Goal: Task Accomplishment & Management: Manage account settings

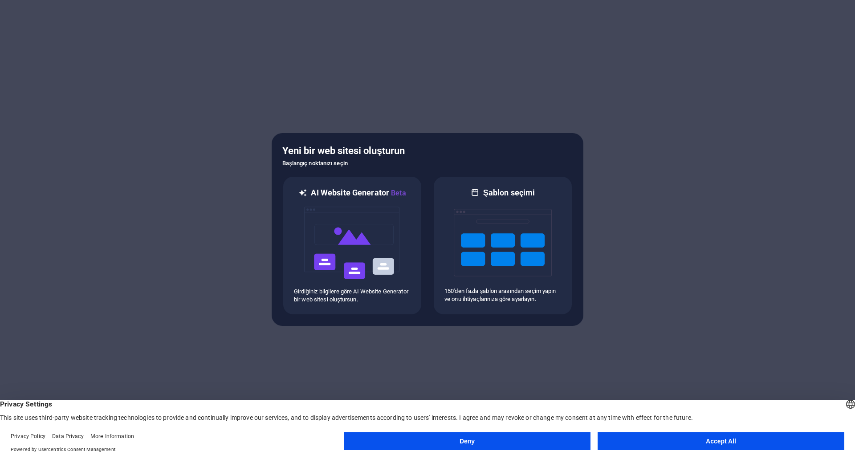
click at [752, 441] on button "Accept All" at bounding box center [721, 442] width 247 height 18
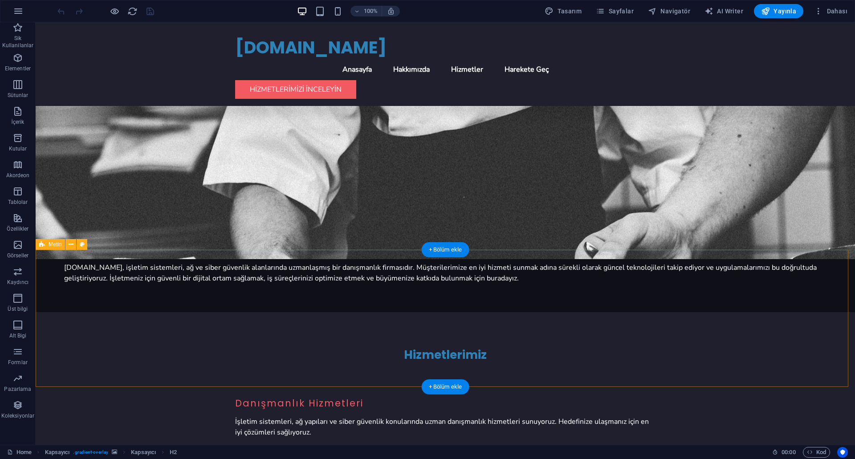
scroll to position [591, 0]
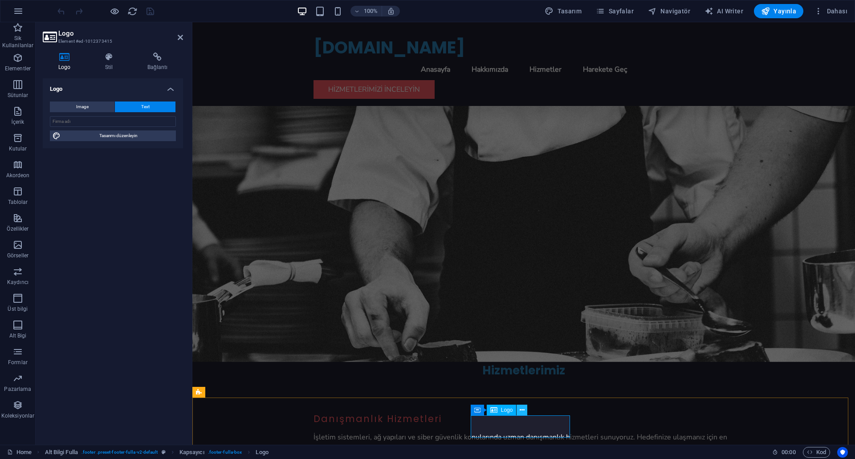
click at [520, 411] on icon at bounding box center [522, 410] width 5 height 9
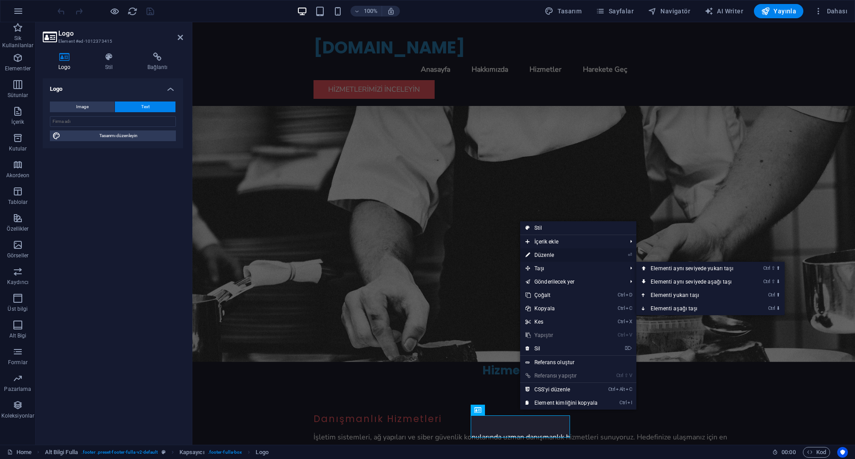
click at [546, 255] on link "⏎ Düzenle" at bounding box center [561, 255] width 83 height 13
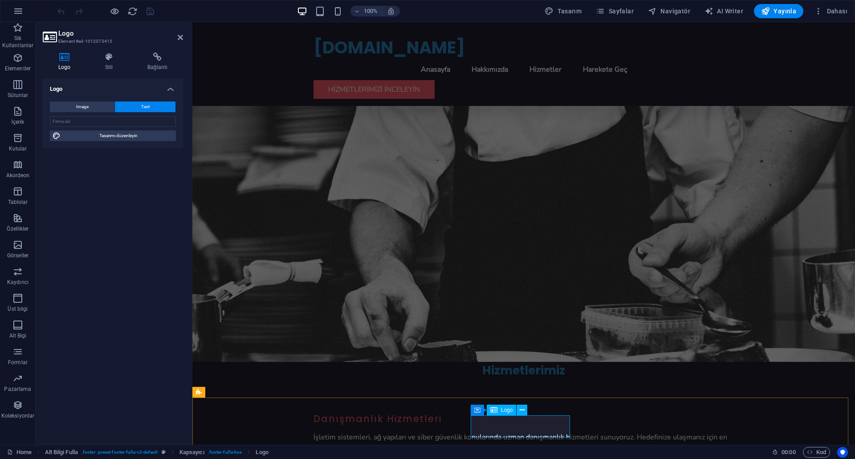
click at [115, 86] on h4 "Logo" at bounding box center [113, 86] width 140 height 16
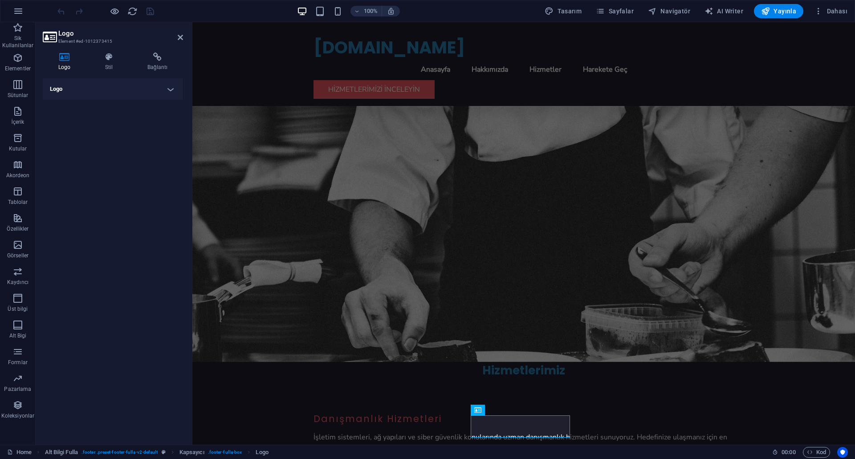
click at [115, 86] on h4 "Logo" at bounding box center [113, 88] width 140 height 21
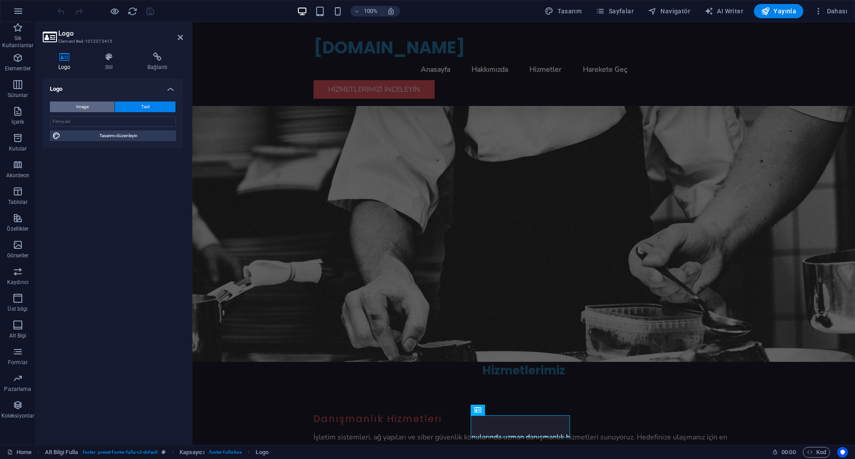
click at [102, 104] on button "Image" at bounding box center [82, 107] width 65 height 11
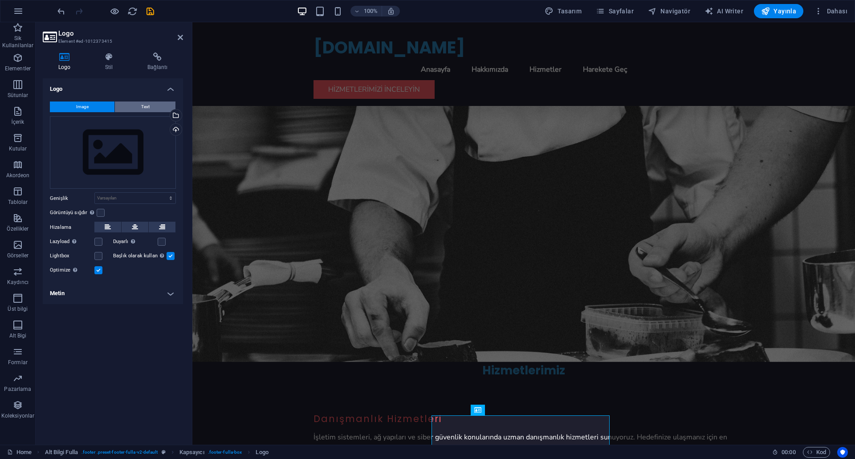
click at [126, 104] on button "Text" at bounding box center [145, 107] width 61 height 11
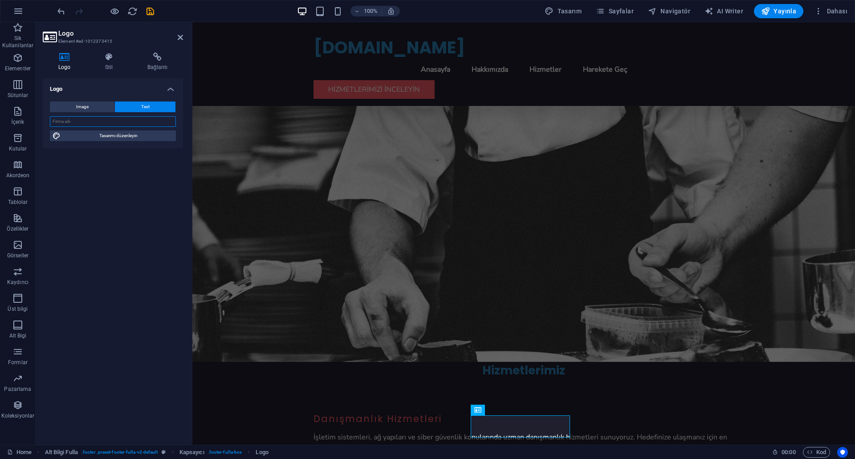
click at [110, 116] on input "text" at bounding box center [113, 121] width 126 height 11
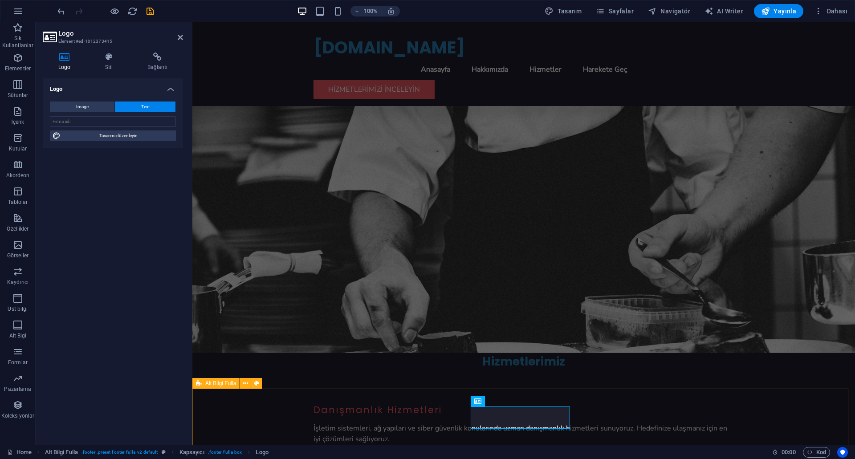
scroll to position [601, 0]
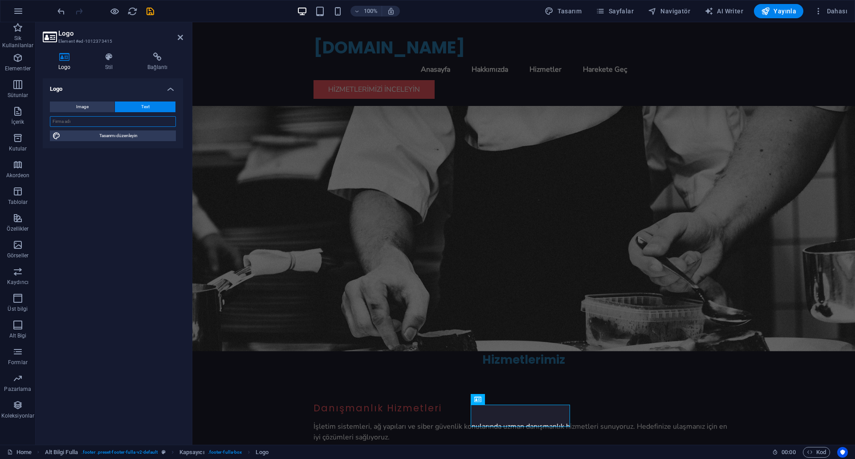
click at [96, 122] on input "text" at bounding box center [113, 121] width 126 height 11
type input "CYBERTR"
click at [105, 177] on div "Logo Image Text Dosyaları buraya sürükleyin, dosyaları seçmek için tıklayın vey…" at bounding box center [113, 258] width 140 height 360
click at [109, 170] on div "Logo Image Text Dosyaları buraya sürükleyin, dosyaları seçmek için tıklayın vey…" at bounding box center [113, 258] width 140 height 360
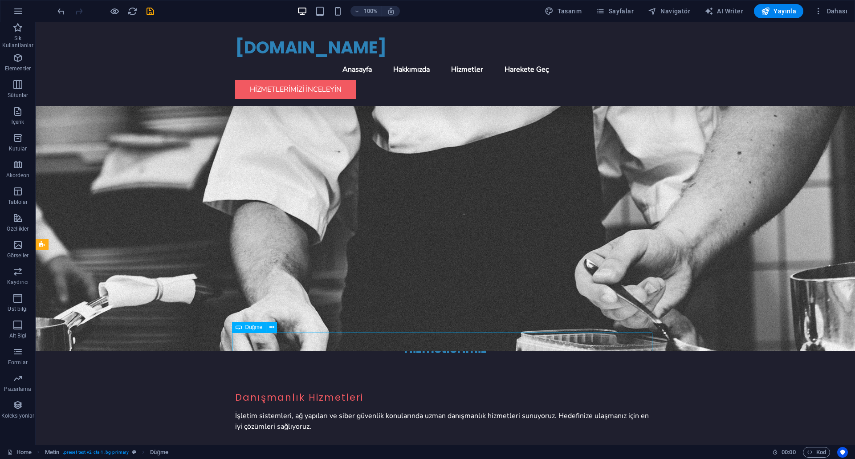
scroll to position [591, 0]
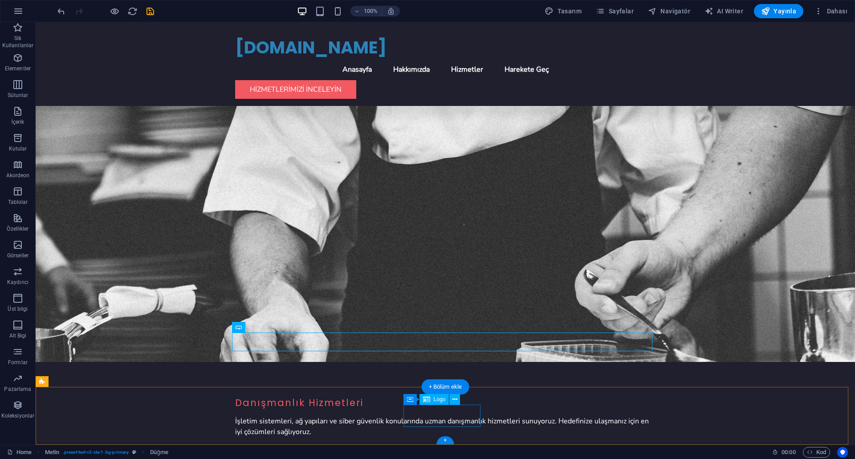
drag, startPoint x: 452, startPoint y: 417, endPoint x: 497, endPoint y: 421, distance: 45.2
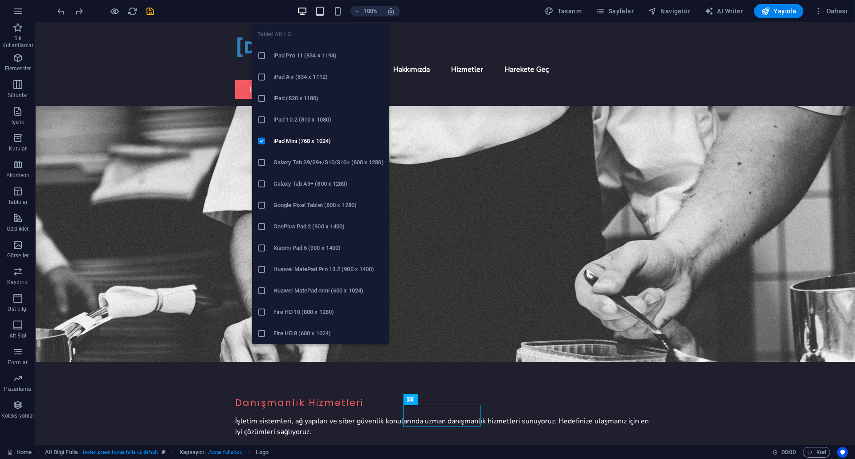
click at [323, 10] on icon "button" at bounding box center [320, 11] width 10 height 10
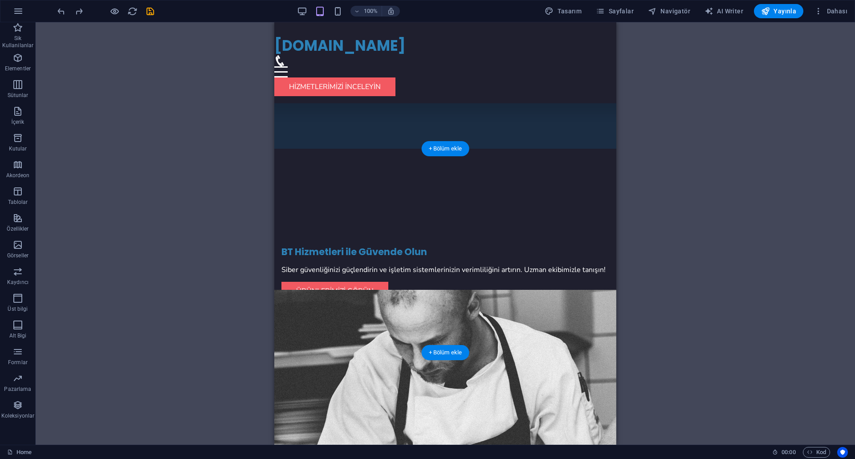
scroll to position [0, 0]
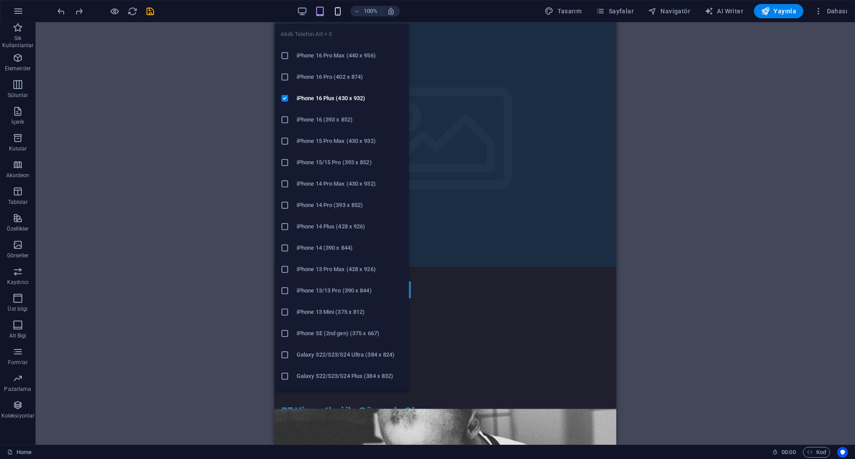
click at [343, 11] on icon "button" at bounding box center [338, 11] width 10 height 10
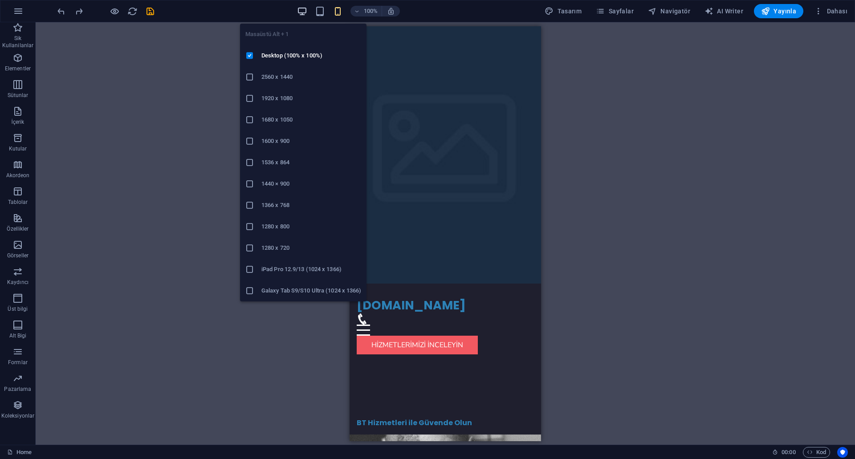
click at [306, 10] on icon "button" at bounding box center [302, 11] width 10 height 10
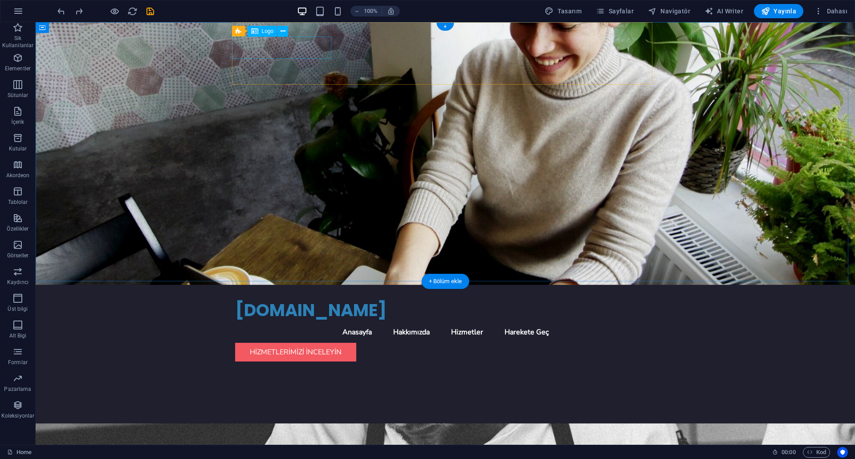
click at [312, 299] on div "[DOMAIN_NAME]" at bounding box center [445, 310] width 421 height 22
click at [307, 299] on div "[DOMAIN_NAME]" at bounding box center [445, 310] width 421 height 22
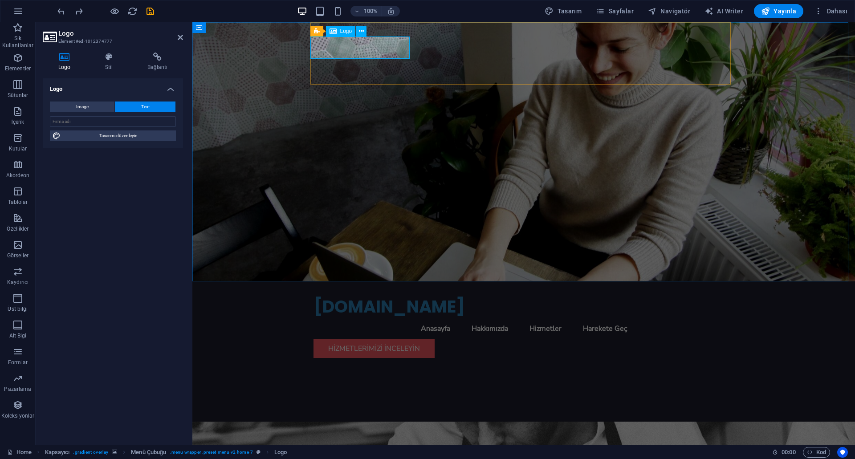
click at [377, 296] on div "[DOMAIN_NAME]" at bounding box center [524, 307] width 421 height 22
click at [380, 296] on div "[DOMAIN_NAME]" at bounding box center [524, 307] width 421 height 22
click at [389, 296] on div "[DOMAIN_NAME]" at bounding box center [524, 307] width 421 height 22
click at [65, 121] on input "text" at bounding box center [113, 121] width 126 height 11
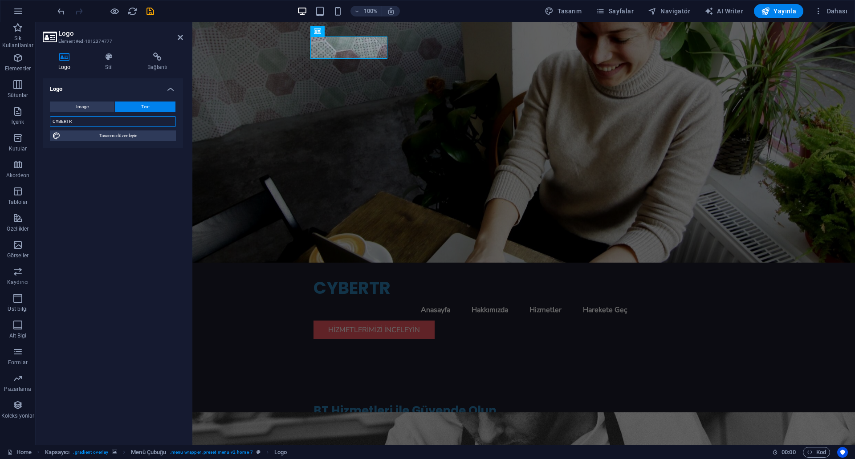
type input "CYBERTR"
click at [71, 202] on div "Logo Image Text Dosyaları buraya sürükleyin, dosyaları seçmek için tıklayın vey…" at bounding box center [113, 258] width 140 height 360
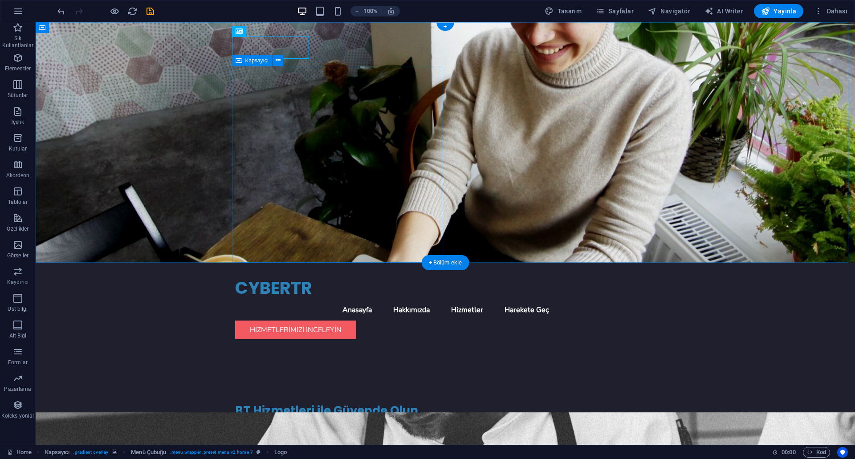
click at [369, 347] on div "BT Hizmetleri ile Güvende Olun Siber güvenliğinizi güçlendirin ve işletim siste…" at bounding box center [445, 440] width 421 height 186
click at [552, 180] on figure at bounding box center [446, 142] width 820 height 241
click at [609, 13] on span "Sayfalar" at bounding box center [615, 11] width 38 height 9
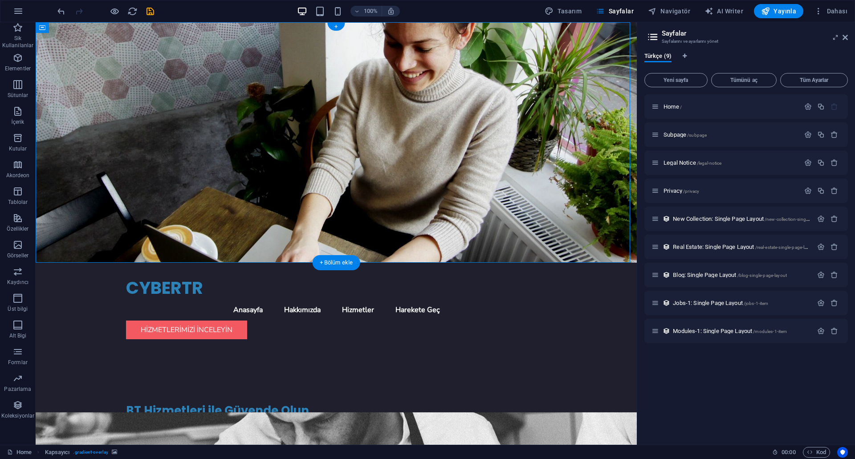
click at [387, 94] on figure at bounding box center [336, 142] width 601 height 241
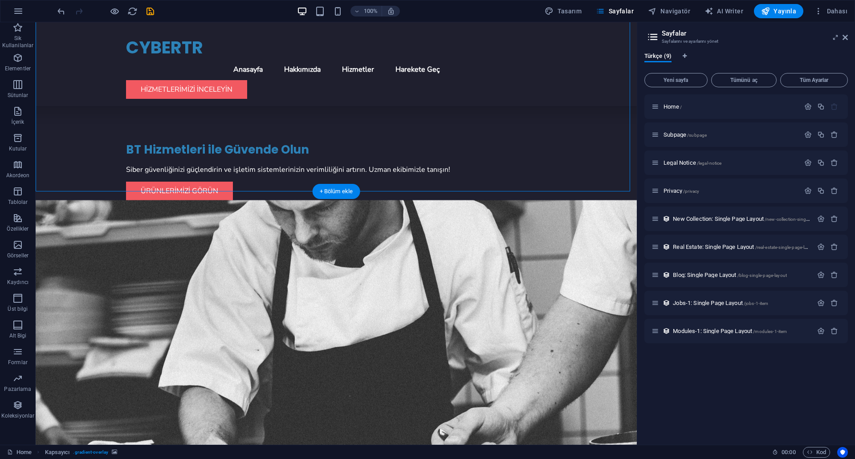
scroll to position [223, 0]
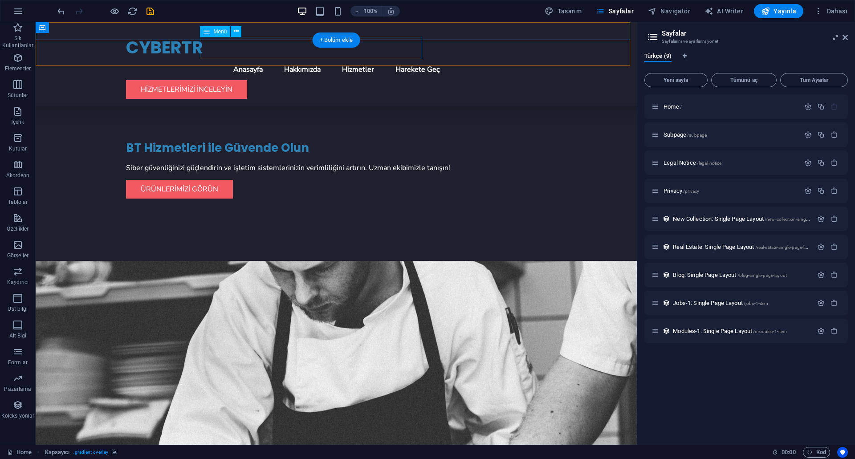
click at [392, 59] on nav "Anasayfa Hakkımızda Hizmetler Harekete Geç" at bounding box center [336, 69] width 421 height 21
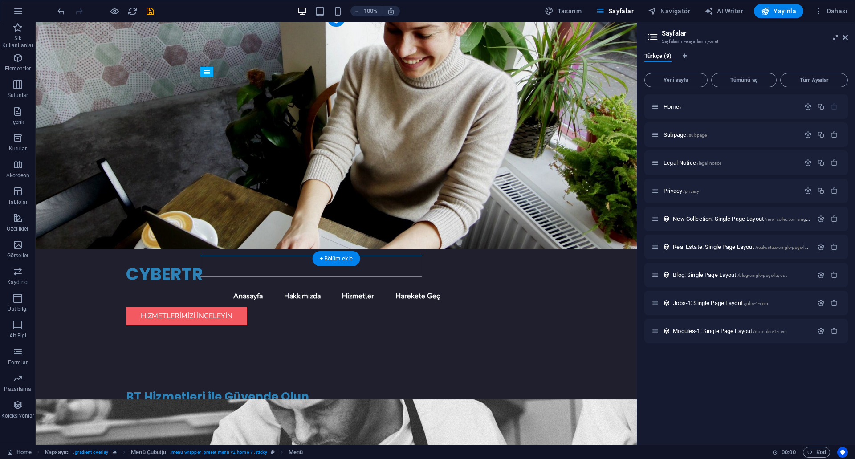
scroll to position [0, 0]
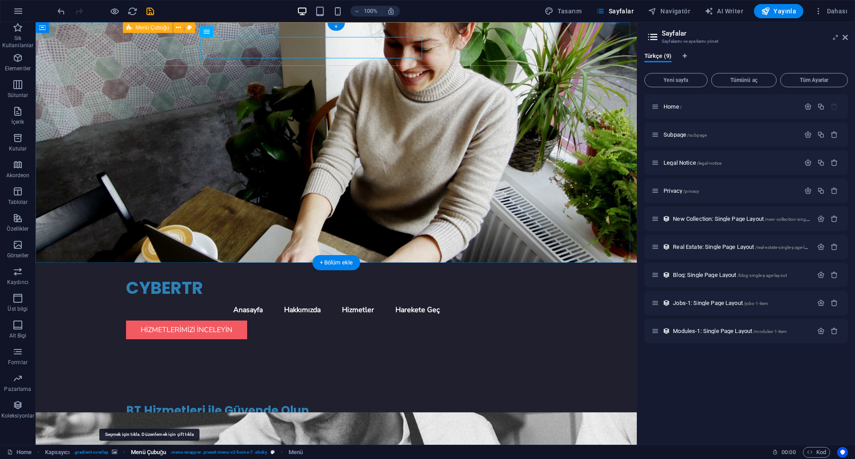
click at [153, 454] on span "Menü Çubuğu" at bounding box center [148, 452] width 35 height 11
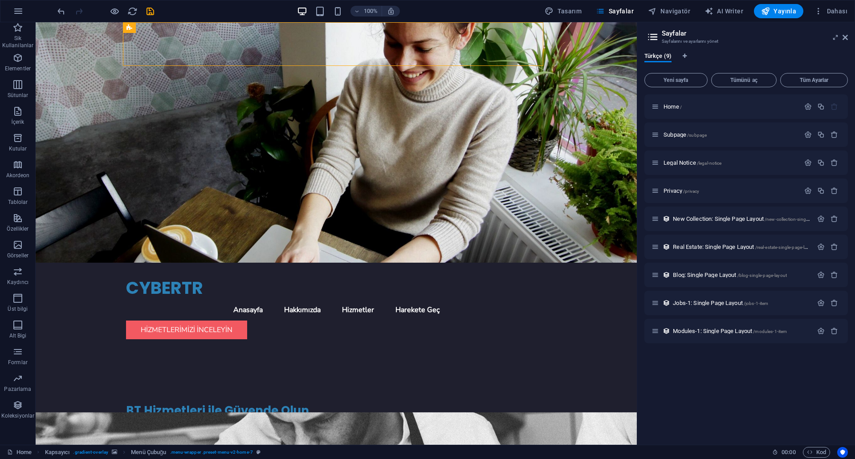
click at [468, 8] on div "100% Tasarım [PERSON_NAME] AI Writer Yayınla Dahası" at bounding box center [454, 11] width 796 height 14
click at [724, 10] on span "AI Writer" at bounding box center [724, 11] width 39 height 9
select select "English"
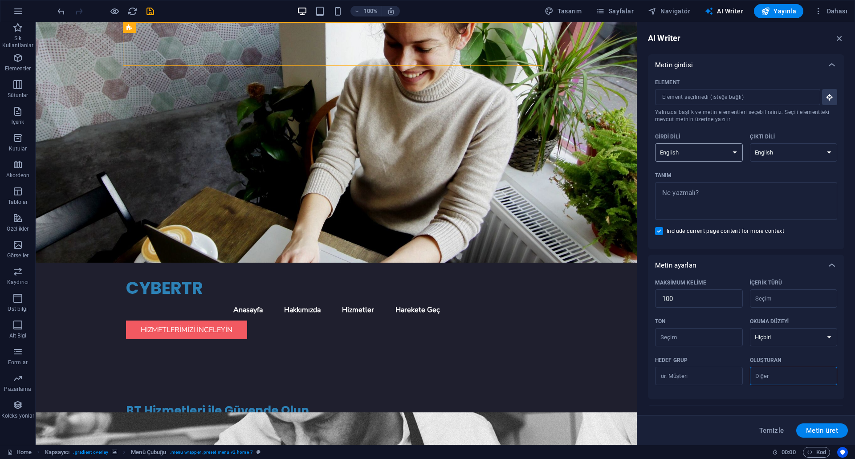
click at [734, 151] on select "Albanian Arabic Armenian Awadhi Azerbaijani Bashkir Basque Belarusian Bengali B…" at bounding box center [699, 152] width 88 height 18
click at [682, 132] on div "Girdi dili" at bounding box center [697, 136] width 84 height 13
click at [682, 143] on select "Albanian Arabic Armenian Awadhi Azerbaijani Bashkir Basque Belarusian Bengali B…" at bounding box center [699, 152] width 88 height 18
click at [842, 37] on icon "button" at bounding box center [840, 38] width 10 height 10
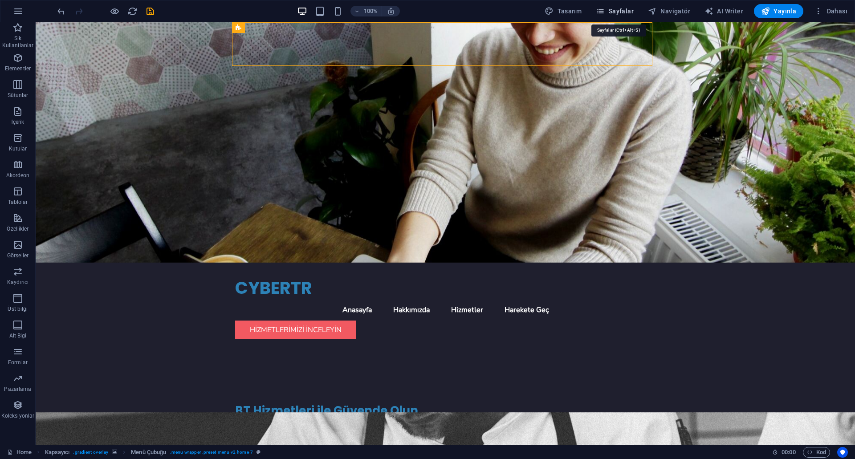
click at [625, 12] on span "Sayfalar" at bounding box center [615, 11] width 38 height 9
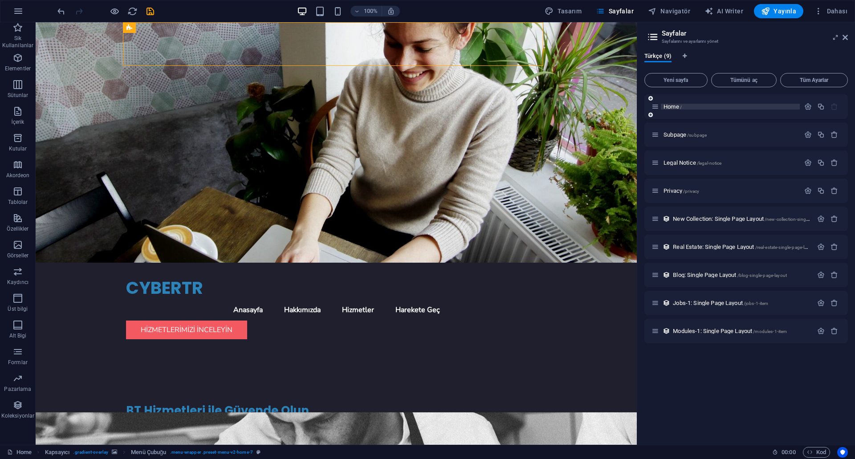
click at [724, 109] on p "Home /" at bounding box center [731, 107] width 134 height 6
click at [655, 105] on icon at bounding box center [656, 107] width 8 height 8
click at [656, 110] on icon at bounding box center [656, 107] width 8 height 8
click at [791, 11] on span "Yayınla" at bounding box center [778, 11] width 35 height 9
